Goal: Task Accomplishment & Management: Manage account settings

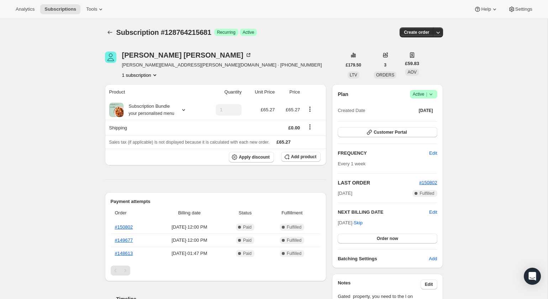
click at [431, 93] on icon at bounding box center [430, 94] width 7 height 7
click at [425, 106] on span "Pause subscription" at bounding box center [419, 108] width 39 height 5
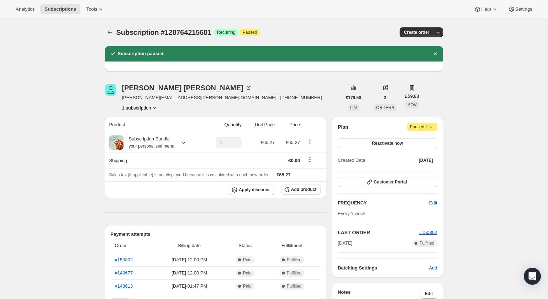
click at [433, 126] on icon at bounding box center [430, 126] width 7 height 7
click at [418, 142] on span "Cancel subscription" at bounding box center [419, 140] width 40 height 5
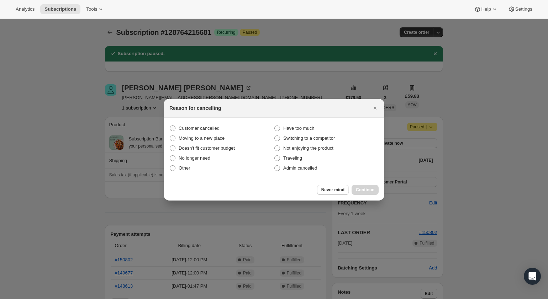
click at [214, 133] on label "Customer cancelled" at bounding box center [221, 128] width 105 height 10
click at [170, 126] on input "Customer cancelled" at bounding box center [170, 126] width 0 height 0
radio input "true"
click at [361, 188] on span "Continue" at bounding box center [365, 190] width 18 height 6
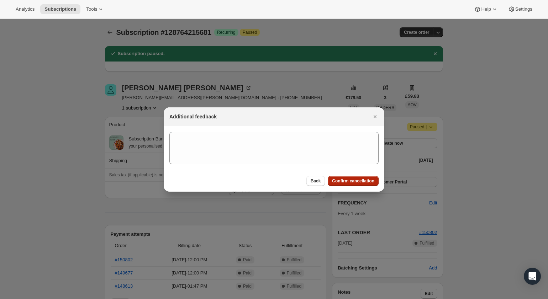
click at [353, 181] on span "Confirm cancellation" at bounding box center [353, 181] width 42 height 6
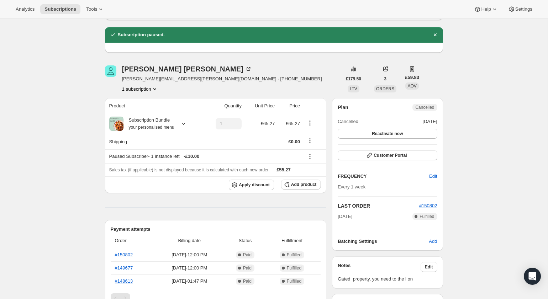
scroll to position [96, 0]
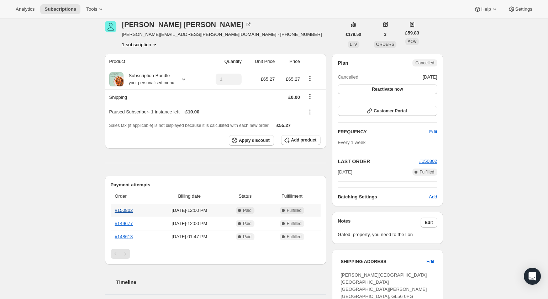
click at [125, 211] on link "#150802" at bounding box center [124, 210] width 18 height 5
